Goal: Task Accomplishment & Management: Use online tool/utility

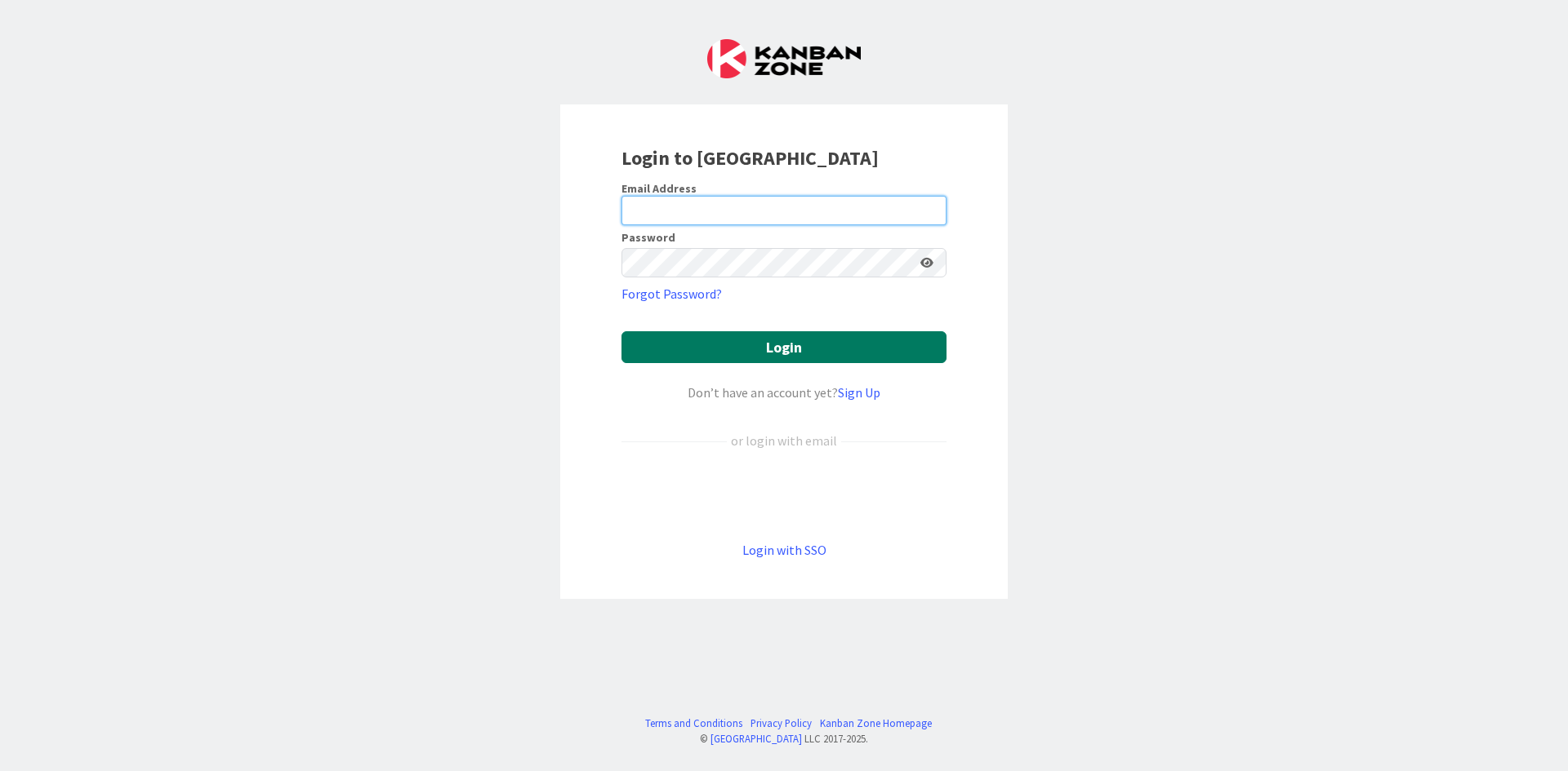
type input "[EMAIL_ADDRESS][PERSON_NAME][DOMAIN_NAME]"
click at [794, 348] on button "Login" at bounding box center [784, 348] width 325 height 32
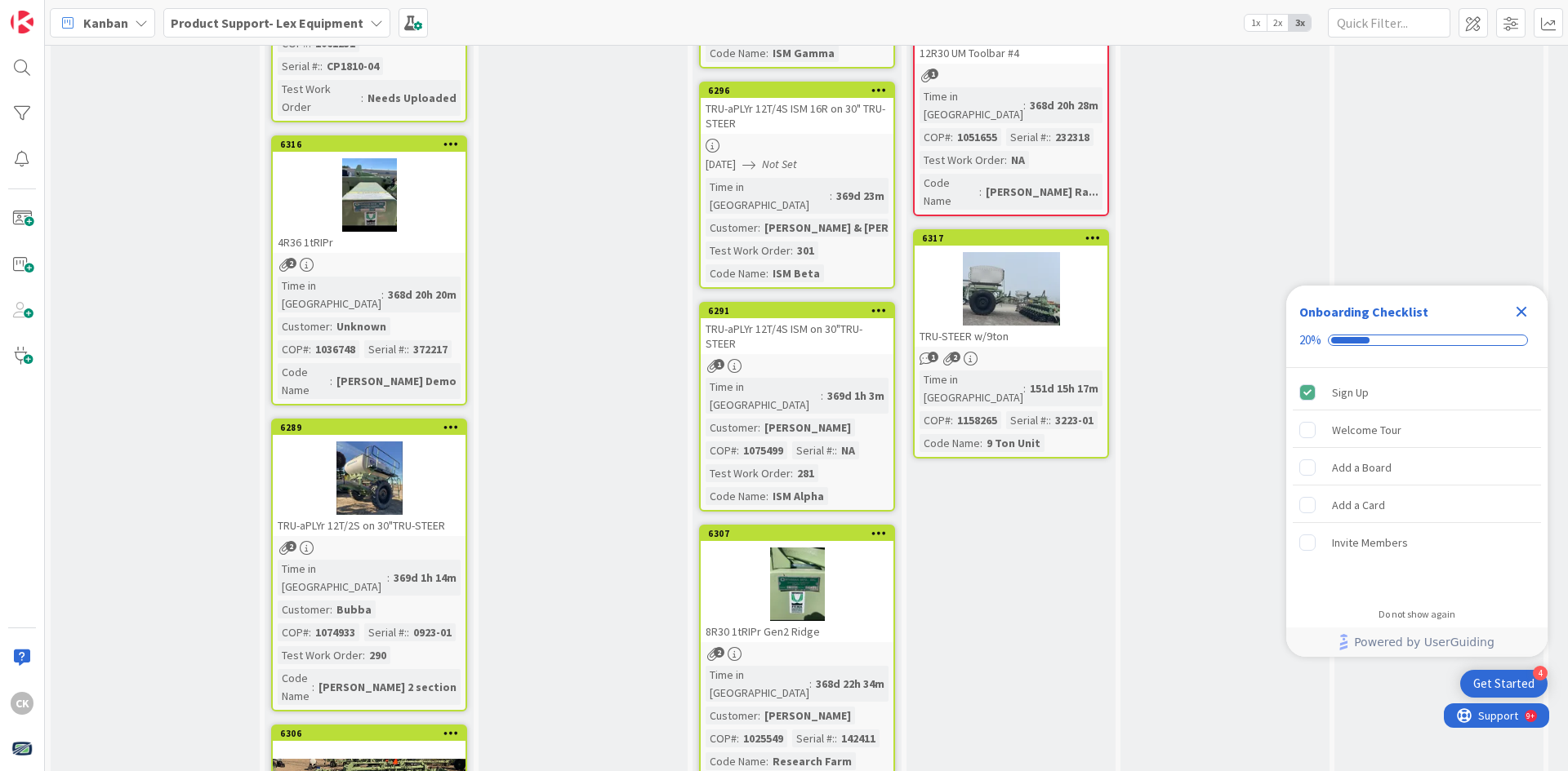
scroll to position [1653, 0]
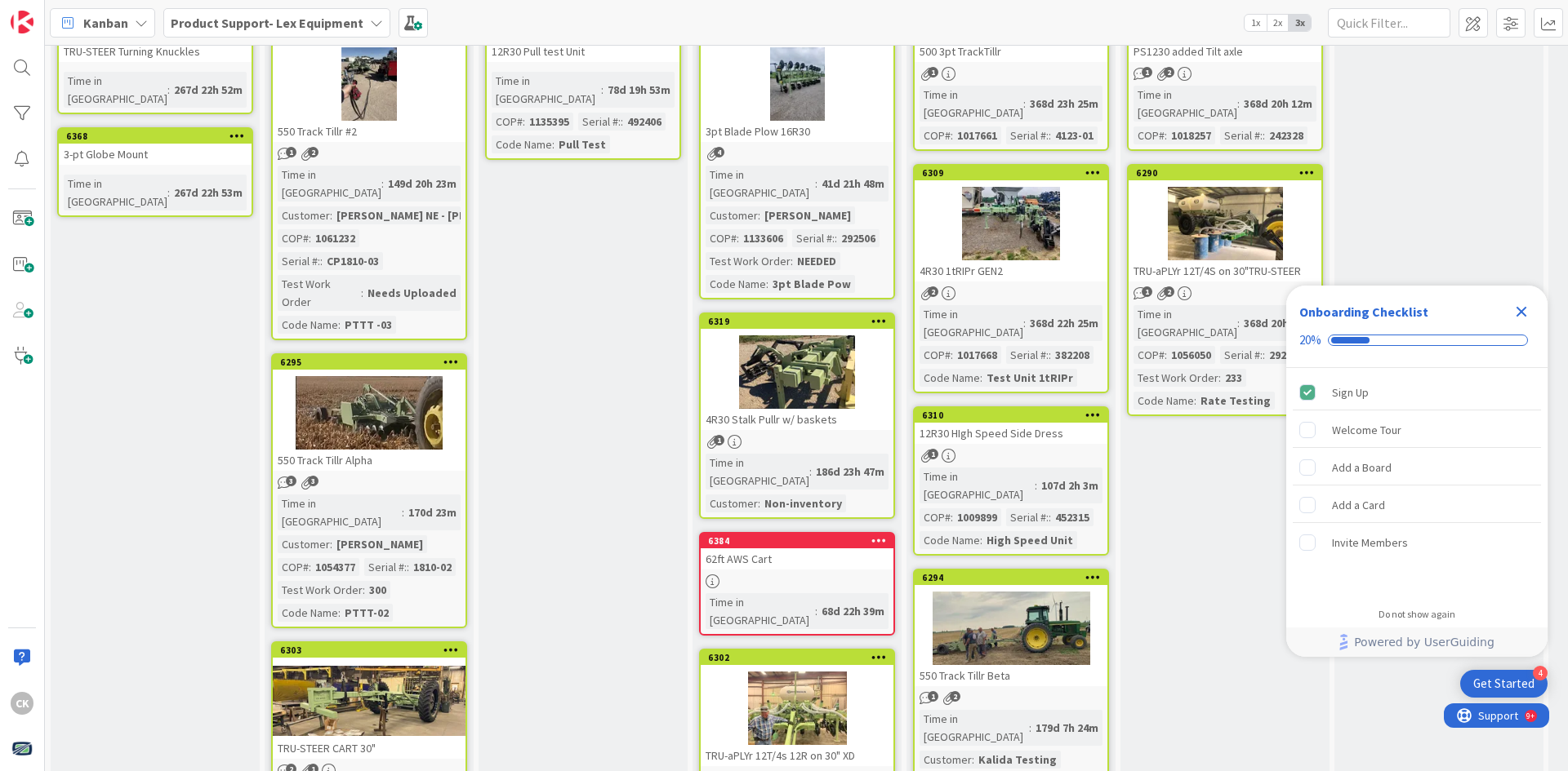
scroll to position [0, 0]
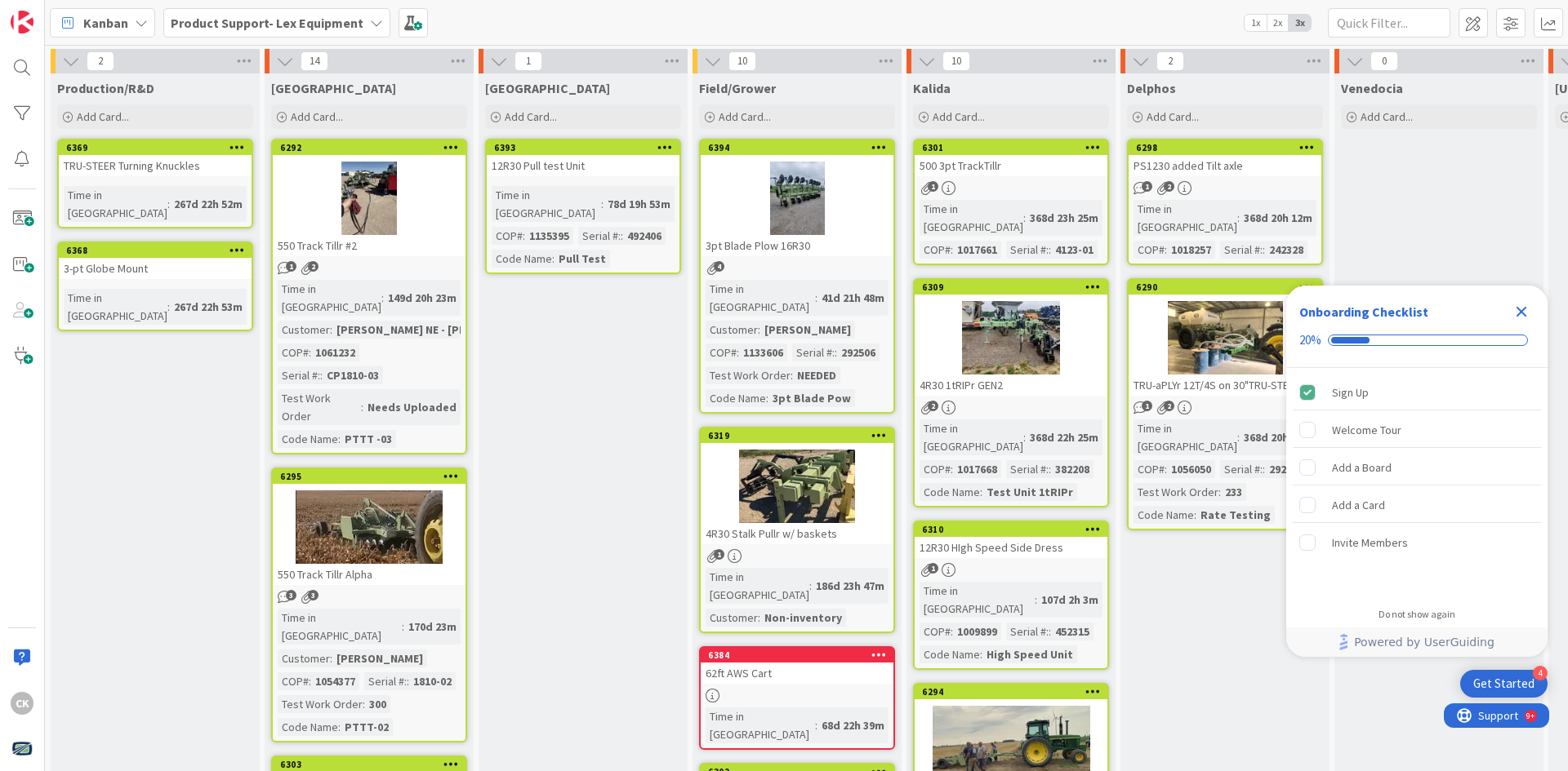
click at [571, 159] on div "12R30 Pull test Unit" at bounding box center [583, 165] width 193 height 21
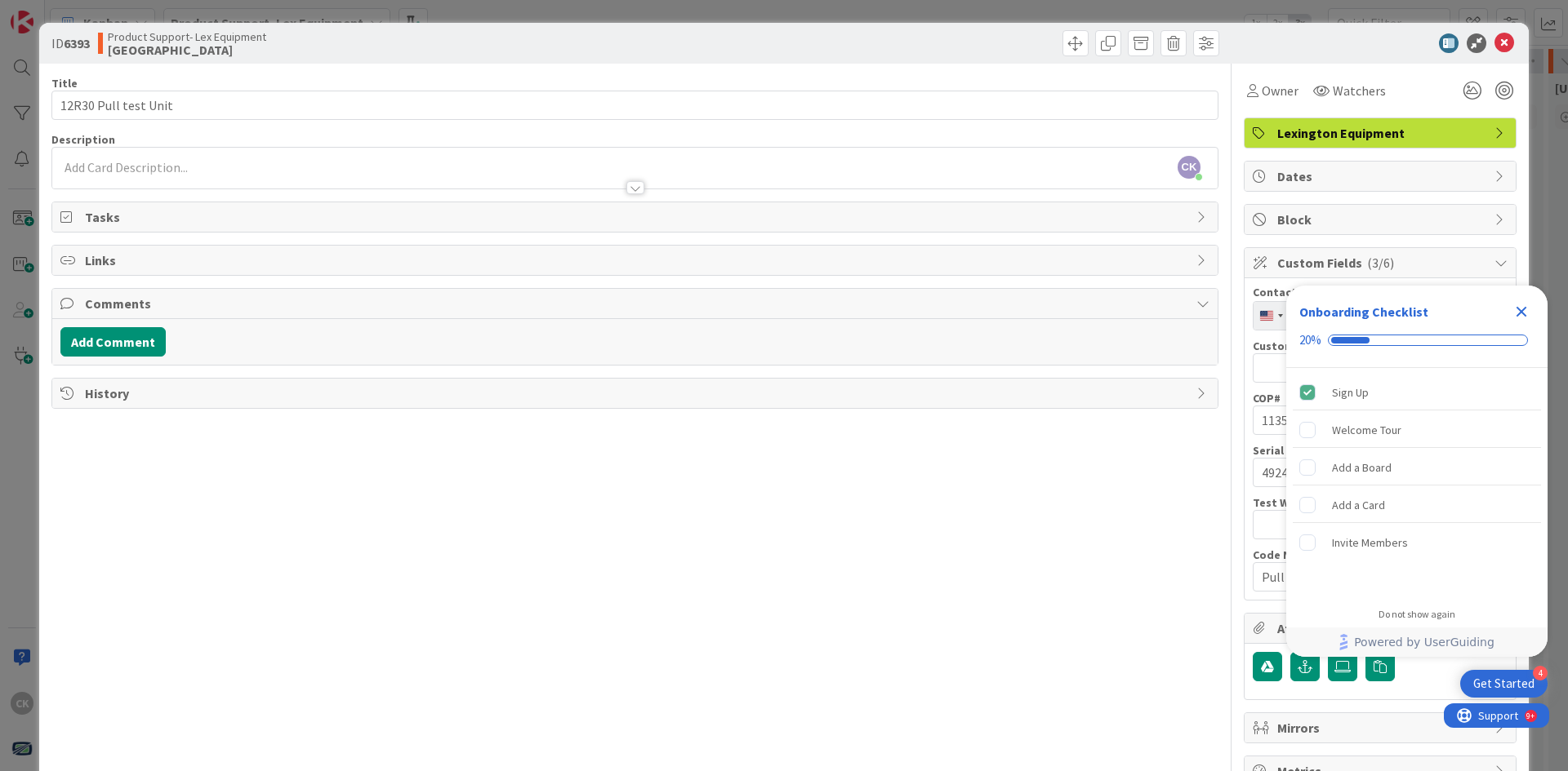
click at [1526, 315] on icon "Close Checklist" at bounding box center [1522, 312] width 11 height 11
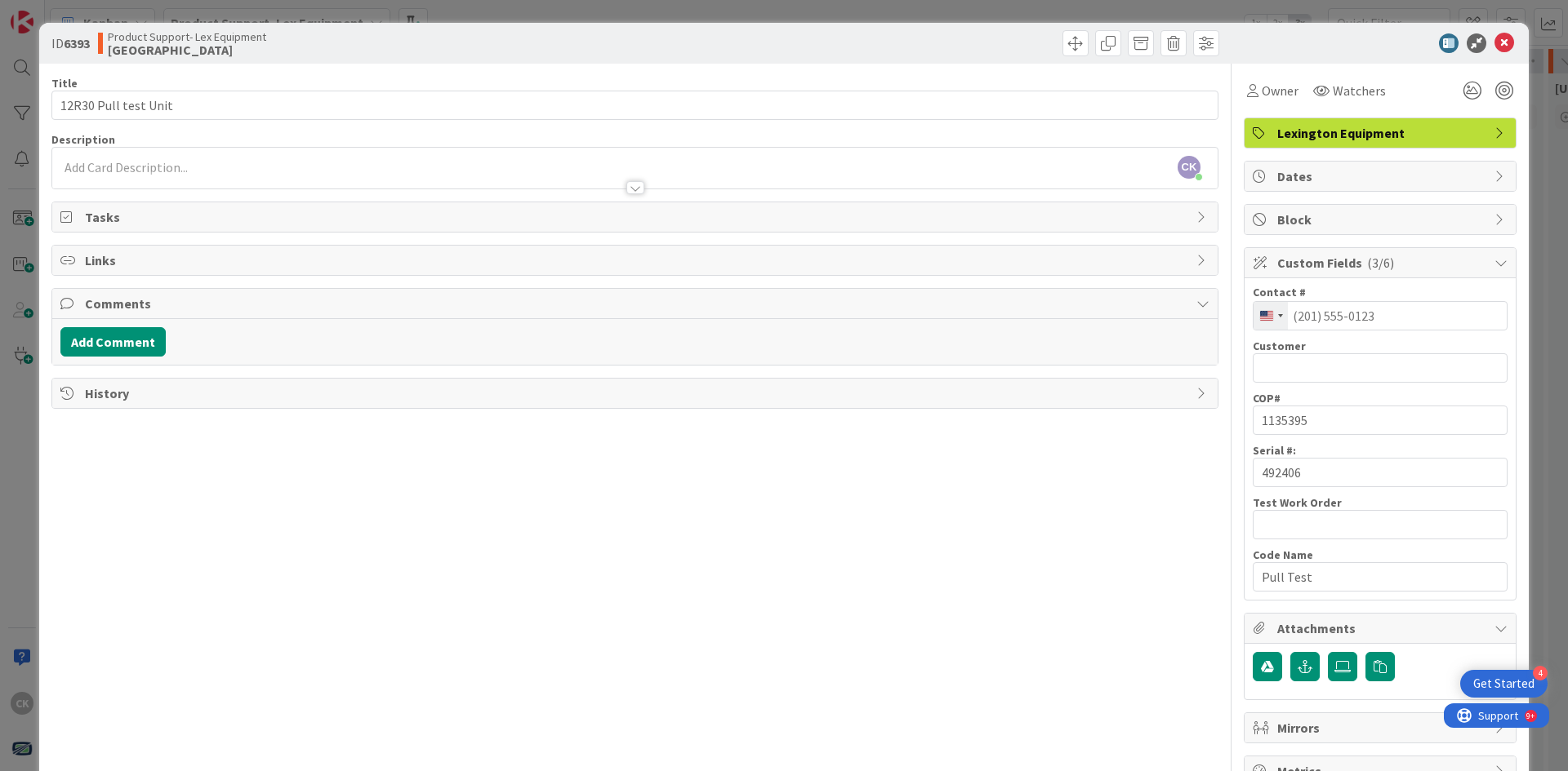
click at [1309, 168] on span "Dates" at bounding box center [1382, 176] width 209 height 19
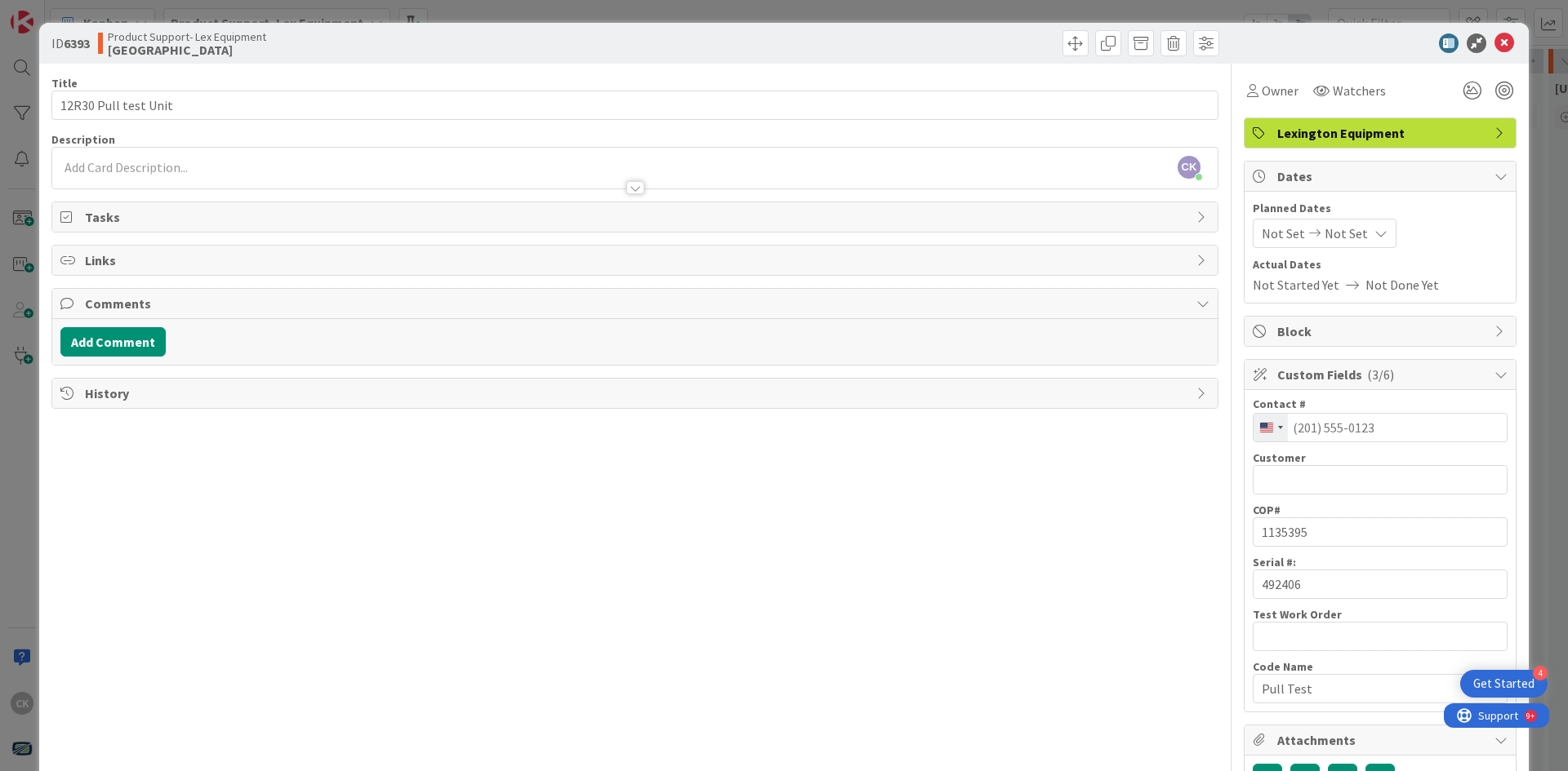
click at [1309, 168] on span "Dates" at bounding box center [1382, 176] width 209 height 19
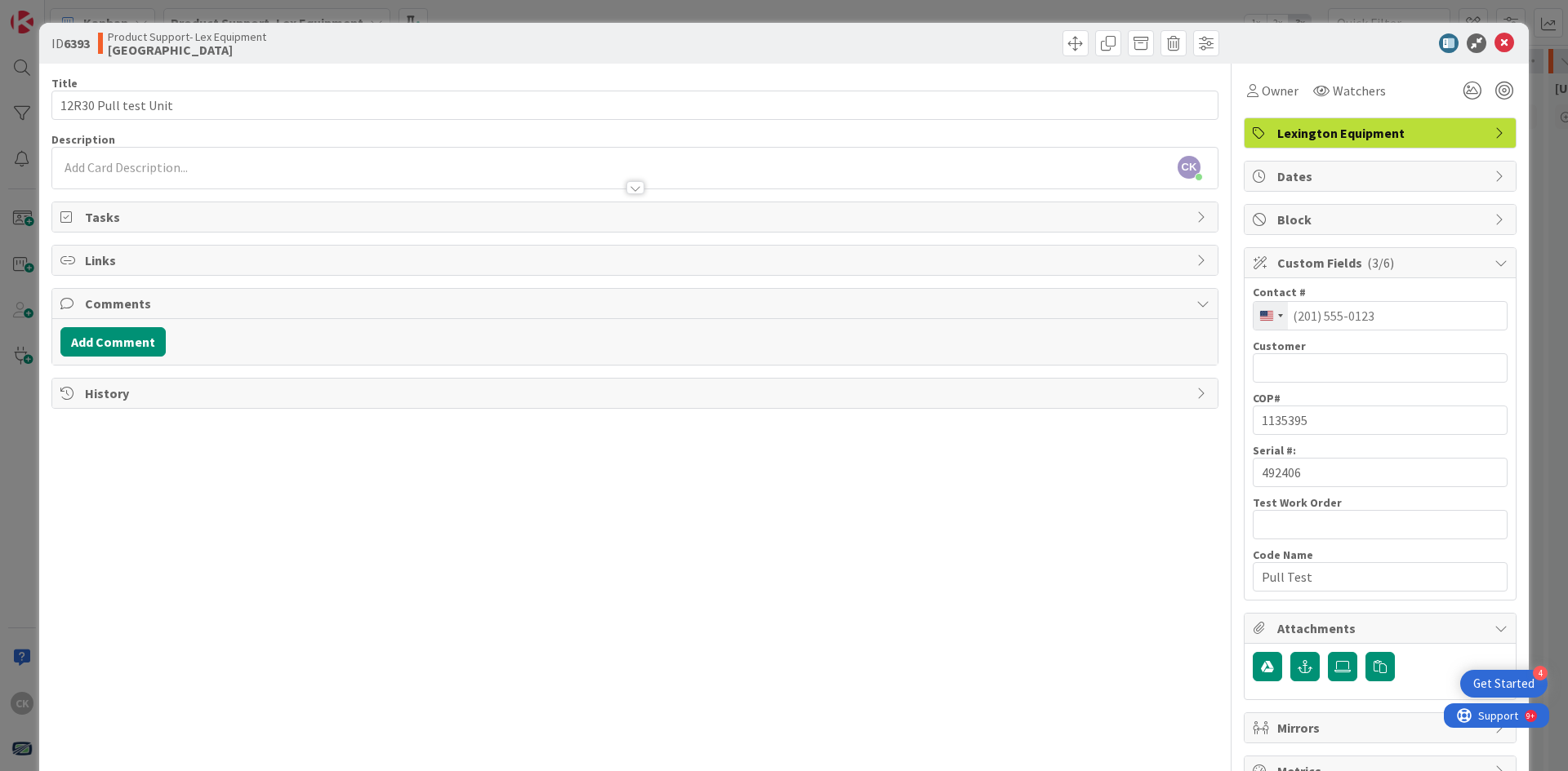
click at [280, 389] on span "History" at bounding box center [637, 393] width 1103 height 19
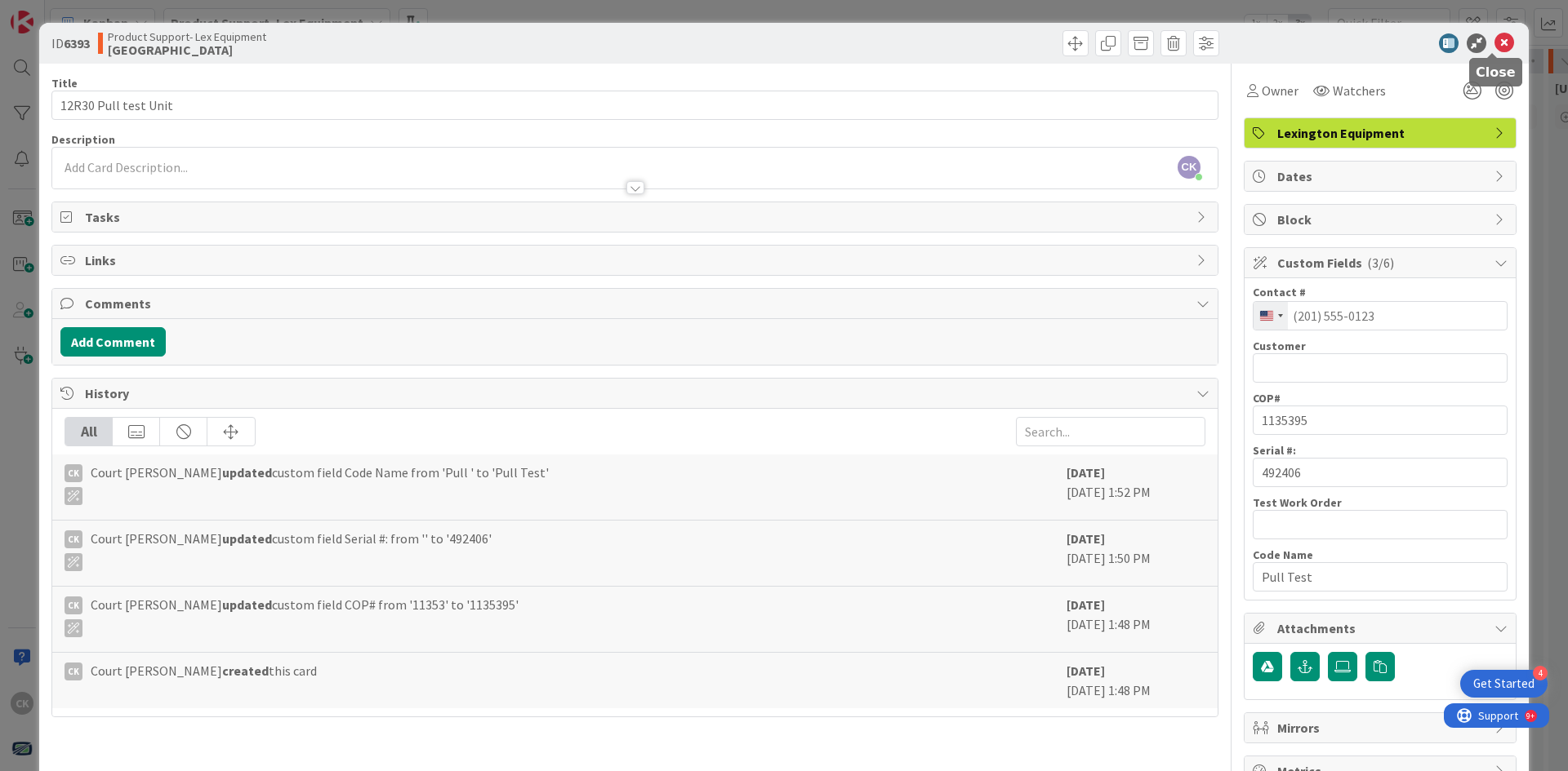
click at [1495, 39] on icon at bounding box center [1504, 43] width 19 height 19
